Goal: Task Accomplishment & Management: Manage account settings

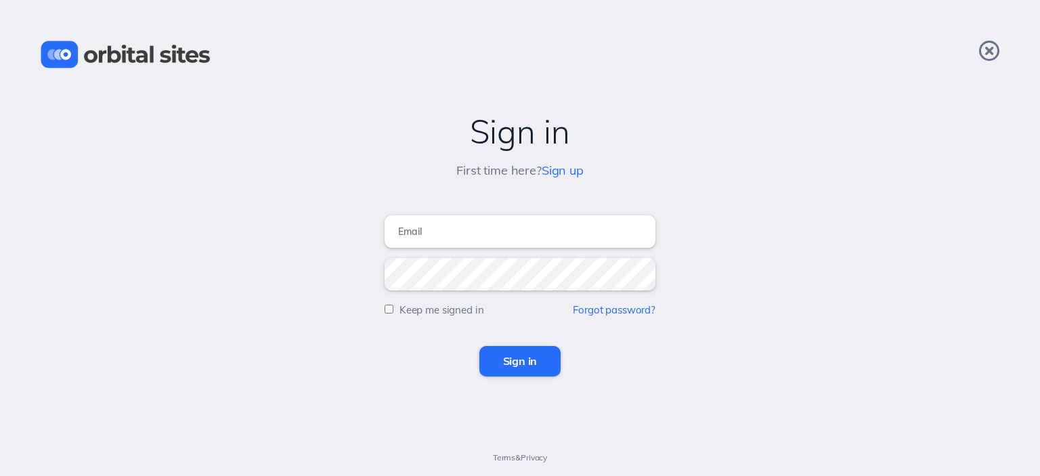
click at [455, 237] on input "email" at bounding box center [520, 231] width 271 height 33
type input "[EMAIL_ADDRESS][DOMAIN_NAME]"
drag, startPoint x: 523, startPoint y: 369, endPoint x: 520, endPoint y: 338, distance: 31.3
click at [524, 349] on input "Sign in" at bounding box center [521, 361] width 82 height 30
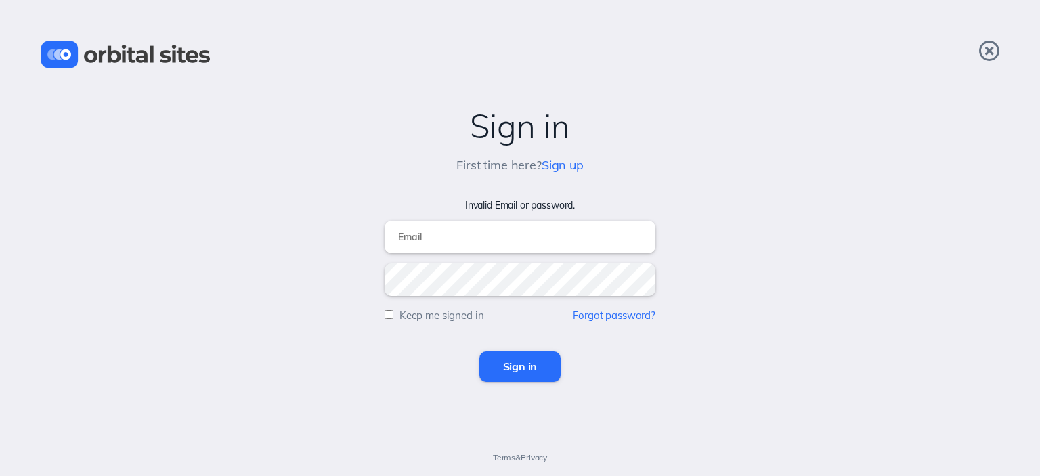
click at [508, 239] on input "email" at bounding box center [520, 237] width 271 height 33
type input "ncj@ncjclean.com"
click at [544, 366] on input "Sign in" at bounding box center [521, 367] width 82 height 30
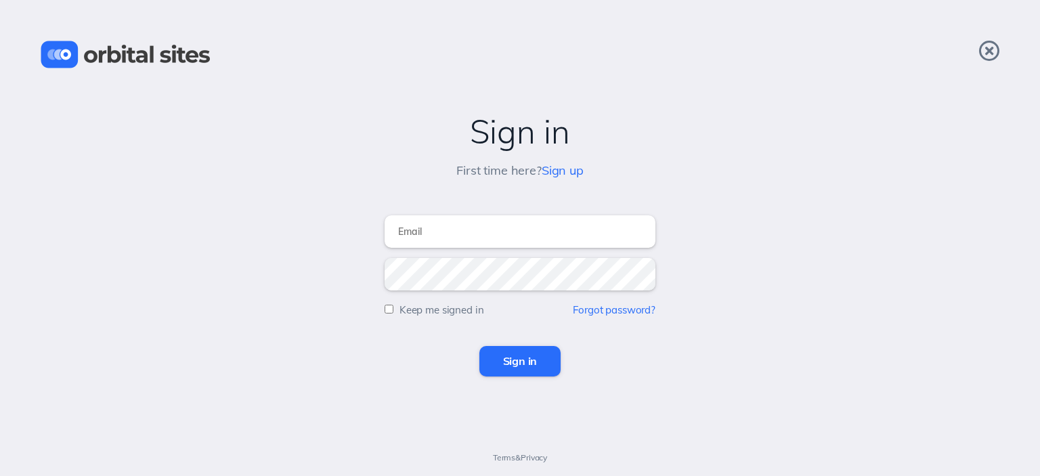
click at [467, 241] on input "email" at bounding box center [520, 231] width 271 height 33
type input "[EMAIL_ADDRESS][DOMAIN_NAME]"
click at [534, 357] on input "Sign in" at bounding box center [521, 361] width 82 height 30
